Goal: Task Accomplishment & Management: Use online tool/utility

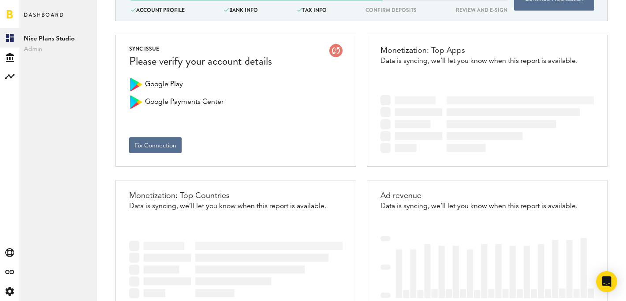
scroll to position [5, 0]
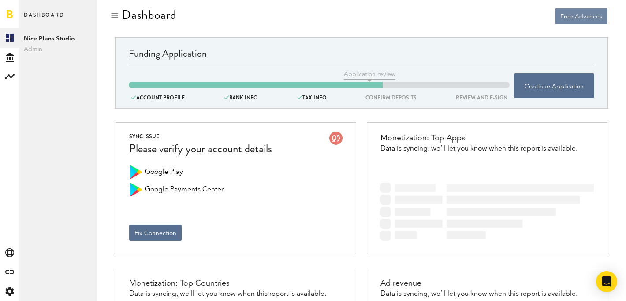
click at [575, 18] on button "Free Advances" at bounding box center [581, 16] width 52 height 16
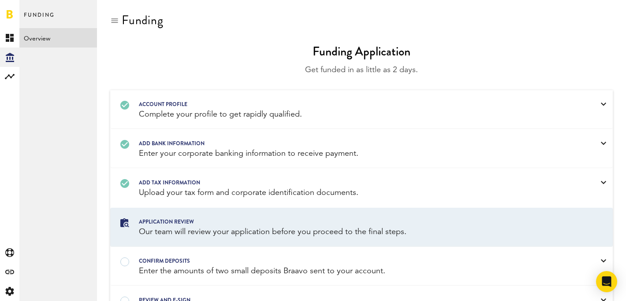
click at [112, 23] on div at bounding box center [114, 20] width 9 height 9
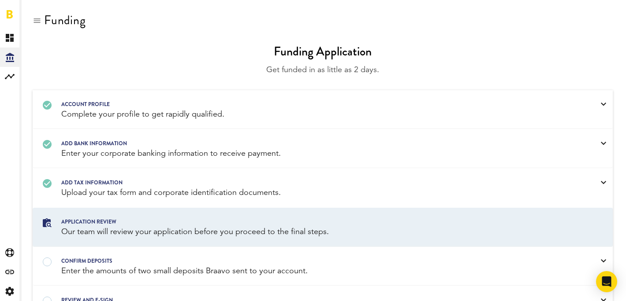
click at [37, 23] on div at bounding box center [37, 20] width 9 height 9
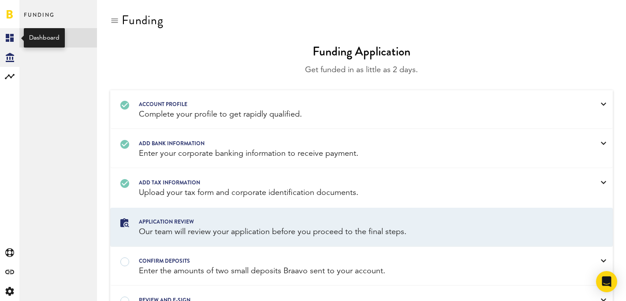
click at [10, 40] on icon at bounding box center [10, 38] width 8 height 8
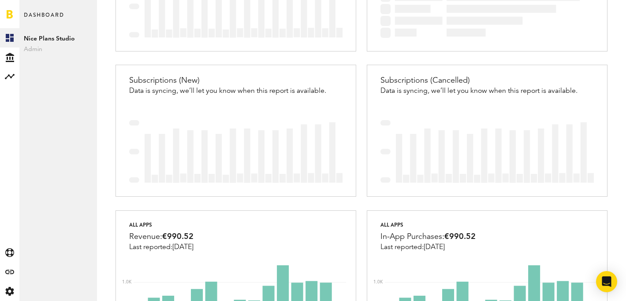
scroll to position [730, 0]
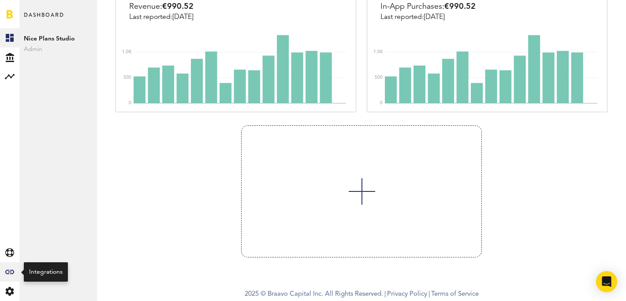
click at [8, 272] on icon at bounding box center [9, 272] width 9 height 4
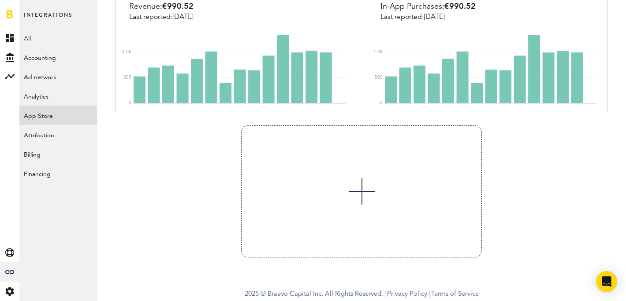
click at [44, 119] on link "App Store" at bounding box center [58, 115] width 78 height 19
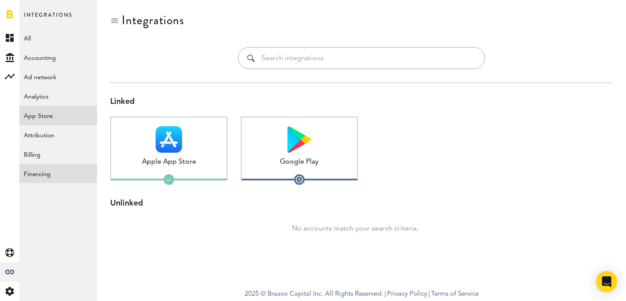
click at [33, 166] on link "Financing" at bounding box center [58, 173] width 78 height 19
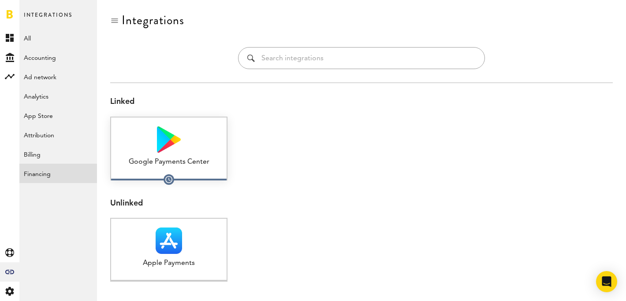
scroll to position [29, 0]
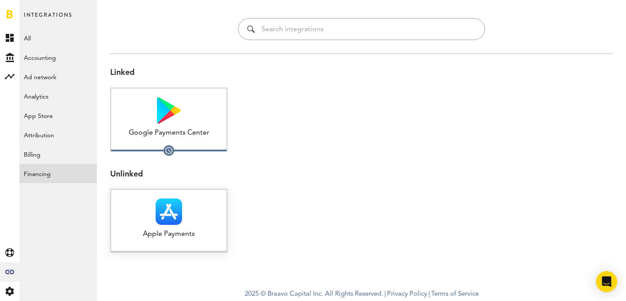
click at [179, 215] on img at bounding box center [169, 212] width 26 height 26
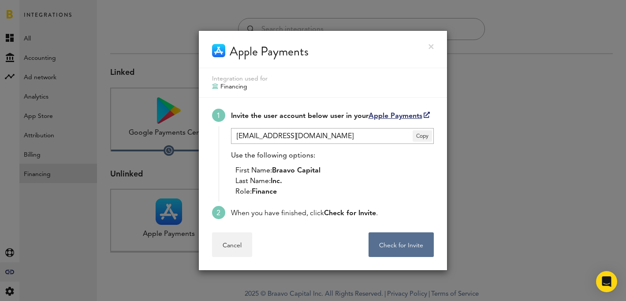
click at [431, 47] on link at bounding box center [430, 46] width 5 height 5
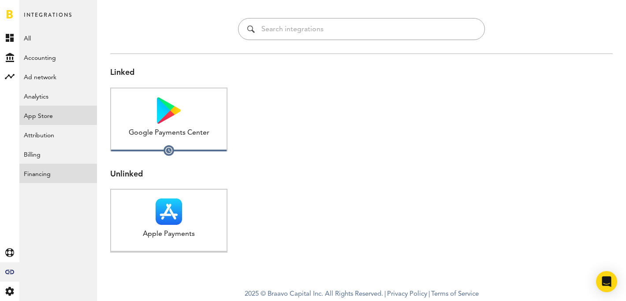
click at [43, 115] on link "App Store" at bounding box center [58, 115] width 78 height 19
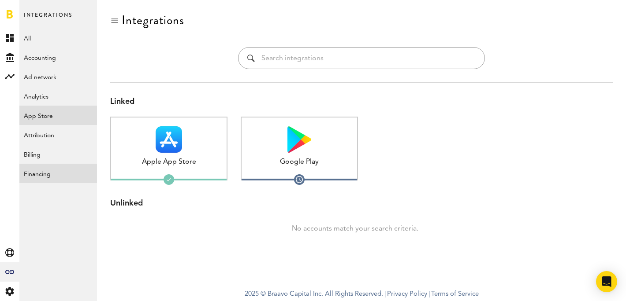
click at [49, 177] on link "Financing" at bounding box center [58, 173] width 78 height 19
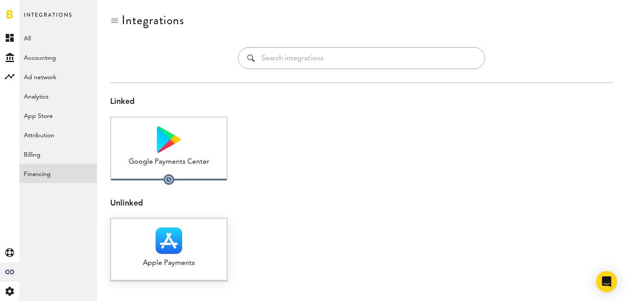
click at [175, 253] on img at bounding box center [169, 241] width 26 height 26
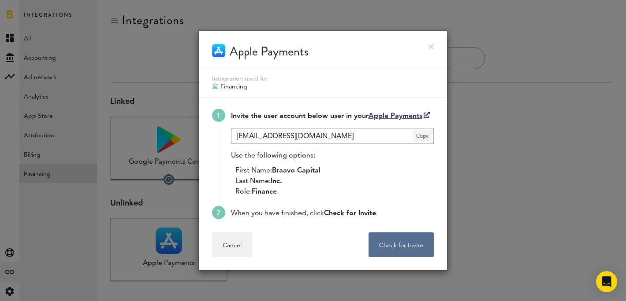
click at [424, 134] on span "Copy" at bounding box center [421, 135] width 19 height 11
click at [398, 116] on link "Apple Payments" at bounding box center [398, 116] width 61 height 7
drag, startPoint x: 274, startPoint y: 170, endPoint x: 345, endPoint y: 168, distance: 71.0
click at [345, 168] on li "First Name: Braavo Capital" at bounding box center [334, 171] width 198 height 11
copy span "Braavo Capital"
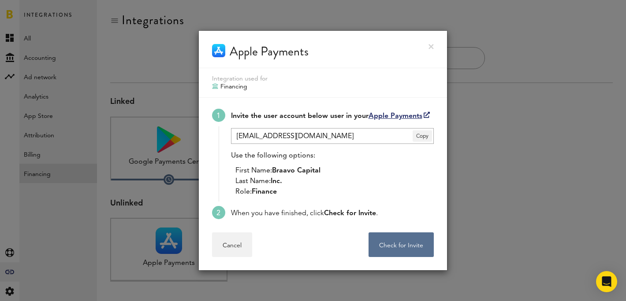
click at [376, 167] on li "First Name: Braavo Capital" at bounding box center [334, 171] width 198 height 11
click at [398, 244] on button "Check for Invite . . ." at bounding box center [400, 245] width 65 height 25
click at [388, 245] on button "Check for Invite . . ." at bounding box center [400, 245] width 65 height 25
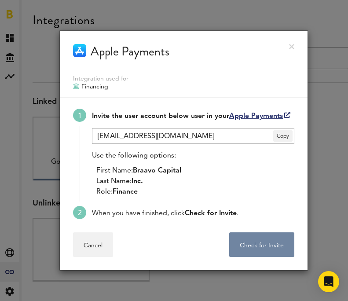
click at [260, 243] on button "Check for Invite . . ." at bounding box center [262, 245] width 65 height 25
click at [268, 247] on button "Check for Invite . . ." at bounding box center [262, 245] width 65 height 25
click at [266, 244] on button "Check for Invite . . ." at bounding box center [262, 245] width 65 height 25
click at [259, 256] on button "Check for Invite . . ." at bounding box center [262, 245] width 65 height 25
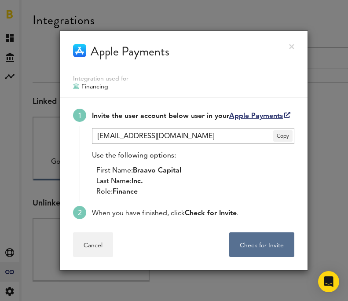
click at [292, 45] on link at bounding box center [291, 46] width 5 height 5
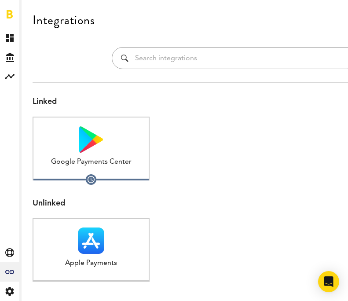
scroll to position [29, 0]
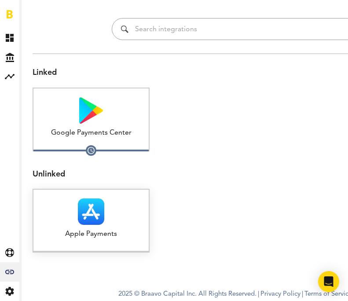
click at [101, 215] on img at bounding box center [91, 212] width 26 height 26
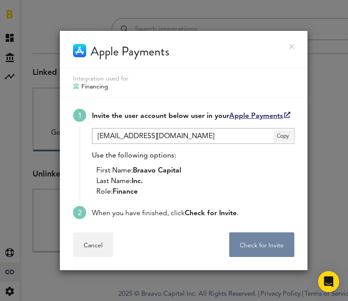
click at [257, 245] on button "Check for Invite . . ." at bounding box center [262, 245] width 65 height 25
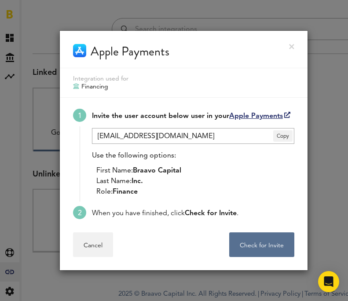
click at [325, 70] on div at bounding box center [174, 150] width 348 height 301
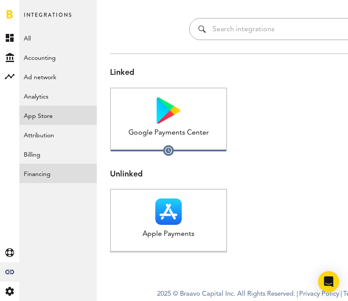
click at [36, 115] on link "App Store" at bounding box center [58, 115] width 78 height 19
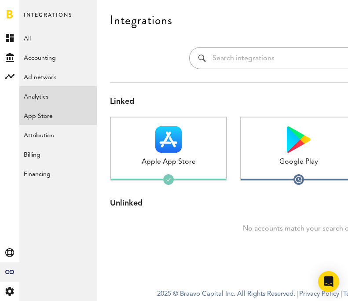
click at [41, 96] on link "Analytics" at bounding box center [58, 95] width 78 height 19
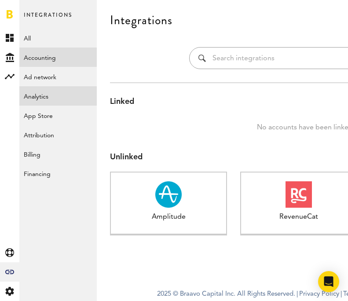
click at [44, 56] on link "Accounting" at bounding box center [58, 57] width 78 height 19
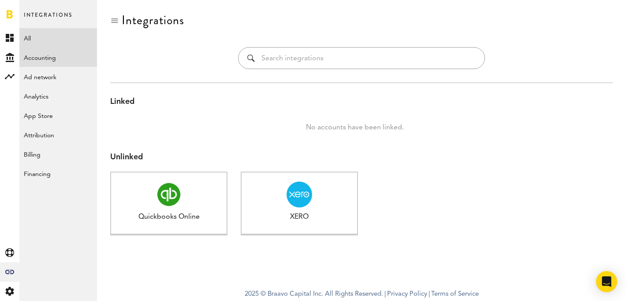
click at [41, 38] on link "All" at bounding box center [58, 37] width 78 height 19
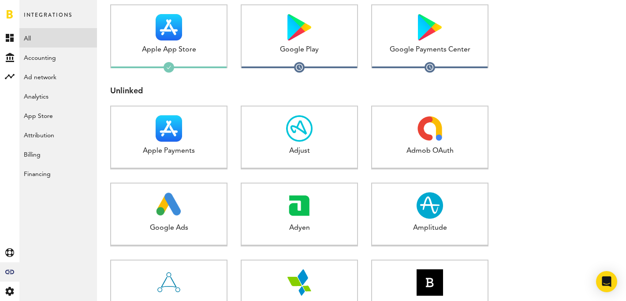
scroll to position [115, 0]
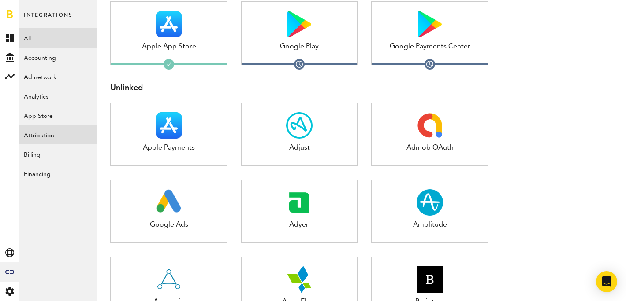
click at [46, 131] on link "Attribution" at bounding box center [58, 134] width 78 height 19
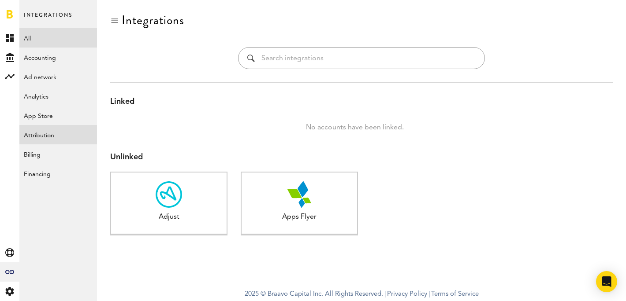
click at [47, 37] on link "All" at bounding box center [58, 37] width 78 height 19
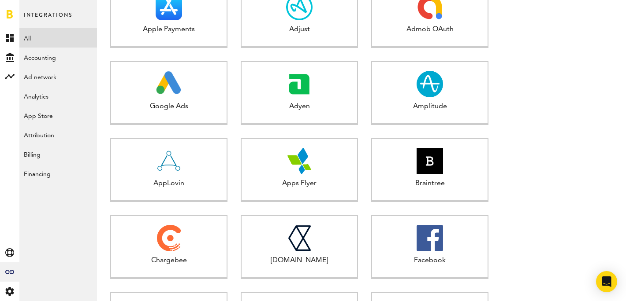
scroll to position [189, 0]
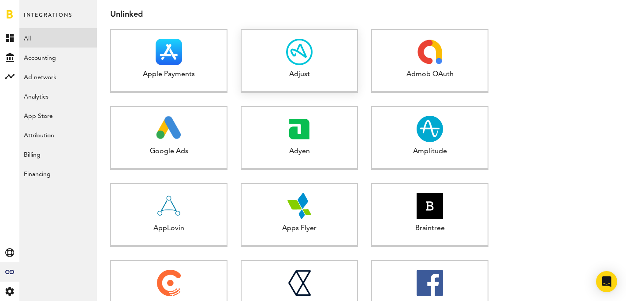
click at [302, 61] on img at bounding box center [299, 52] width 26 height 26
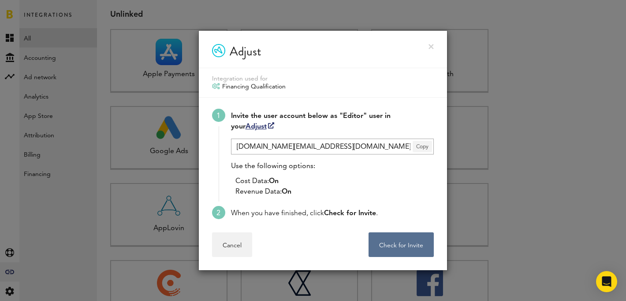
click at [421, 148] on span "Copy" at bounding box center [421, 146] width 19 height 11
click at [247, 125] on link "Adjust" at bounding box center [259, 126] width 29 height 7
click at [402, 241] on button "Check for Invite . . ." at bounding box center [400, 245] width 65 height 25
click at [402, 242] on button "Check for Invite . . ." at bounding box center [400, 245] width 65 height 25
click at [398, 242] on button "Check for Invite . . ." at bounding box center [400, 245] width 65 height 25
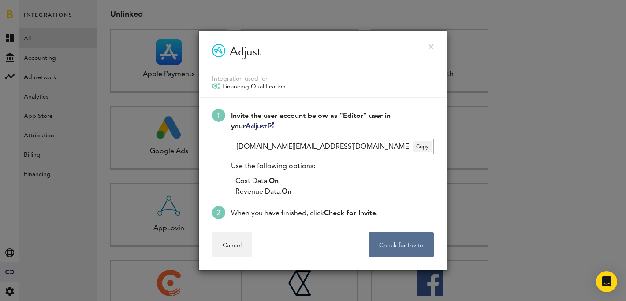
click at [432, 46] on link at bounding box center [430, 46] width 5 height 5
